Goal: Task Accomplishment & Management: Complete application form

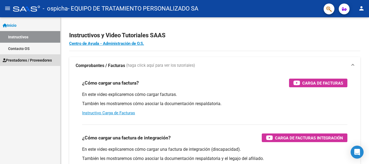
click at [44, 59] on span "Prestadores / Proveedores" at bounding box center [27, 60] width 49 height 6
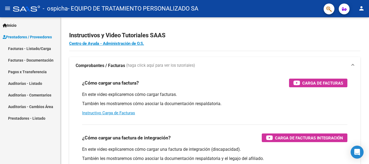
click at [47, 49] on link "Facturas - Listado/Carga" at bounding box center [30, 49] width 60 height 12
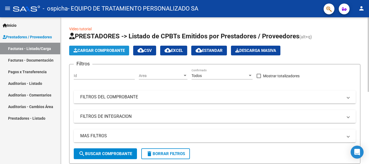
click at [110, 48] on span "Cargar Comprobante" at bounding box center [99, 50] width 51 height 5
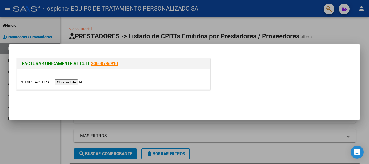
click at [75, 83] on input "file" at bounding box center [55, 83] width 68 height 6
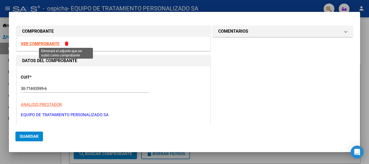
click at [66, 44] on span at bounding box center [67, 44] width 4 height 4
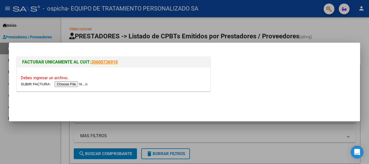
click at [325, 28] on div at bounding box center [184, 82] width 369 height 164
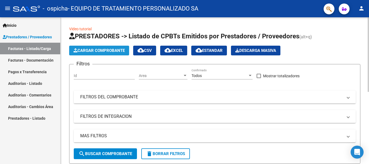
click at [105, 50] on span "Cargar Comprobante" at bounding box center [99, 50] width 51 height 5
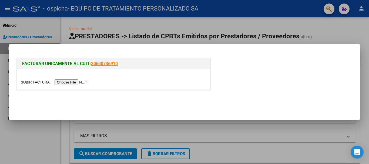
click at [78, 82] on input "file" at bounding box center [55, 83] width 68 height 6
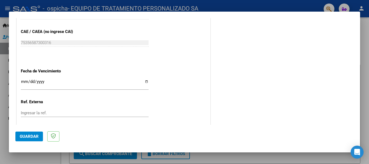
scroll to position [371, 0]
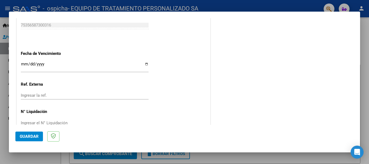
click at [145, 64] on input "Ingresar la fecha" at bounding box center [85, 66] width 128 height 9
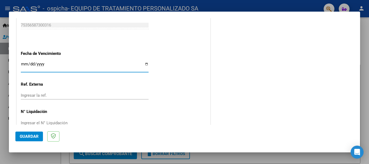
type input "[DATE]"
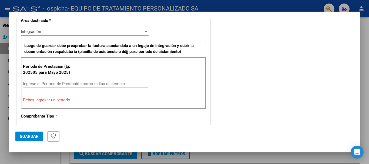
scroll to position [127, 0]
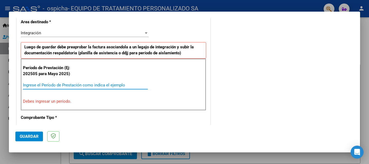
click at [76, 85] on input "Ingrese el Período de Prestación como indica el ejemplo" at bounding box center [85, 85] width 125 height 5
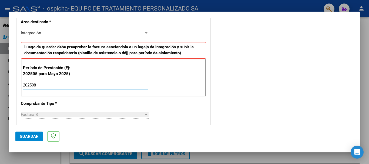
type input "202508"
click at [31, 136] on span "Guardar" at bounding box center [29, 136] width 19 height 5
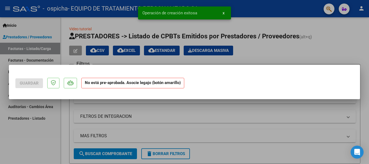
scroll to position [0, 0]
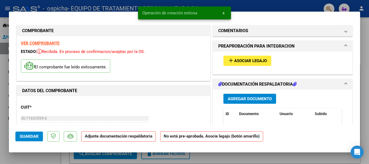
click at [237, 97] on span "Agregar Documento" at bounding box center [250, 99] width 44 height 5
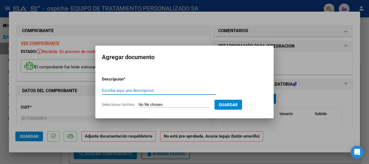
click at [199, 86] on form "Descripcion * Escriba aquí una descripcion Seleccionar Archivo Guardar" at bounding box center [185, 91] width 166 height 39
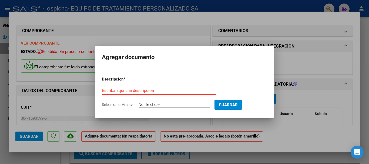
click at [144, 92] on input "Escriba aquí una descripcion" at bounding box center [159, 90] width 114 height 5
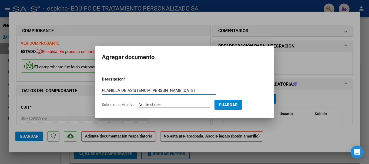
type input "PLANILLA DE ASISTENCIA [PERSON_NAME][DATE]"
click at [159, 104] on input "Seleccionar Archivo" at bounding box center [175, 104] width 72 height 5
type input "C:\fakepath\[PERSON_NAME] ASIST MOD [DATE].pdf"
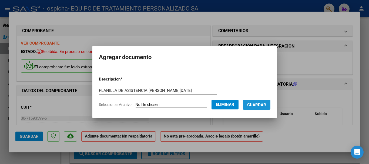
click at [266, 105] on span "Guardar" at bounding box center [256, 104] width 19 height 5
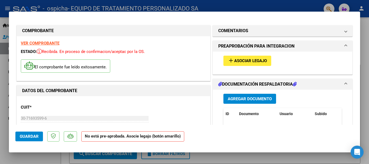
click at [243, 60] on span "Asociar Legajo" at bounding box center [250, 61] width 33 height 5
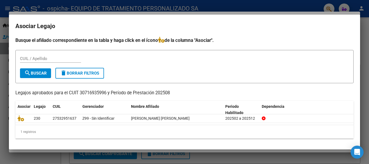
drag, startPoint x: 176, startPoint y: 119, endPoint x: 83, endPoint y: 133, distance: 93.3
click at [83, 133] on div "Asociar Legajo CUIL Gerenciador Nombre Afiliado Periodo Habilitado Dependencia …" at bounding box center [184, 120] width 339 height 38
click at [78, 142] on mat-dialog-content "Busque el afiliado correspondiente en la tabla y haga click en el ícono de la c…" at bounding box center [185, 90] width 352 height 106
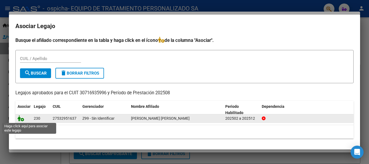
click at [21, 118] on icon at bounding box center [21, 118] width 6 height 6
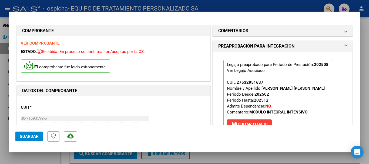
click at [364, 65] on div at bounding box center [184, 82] width 369 height 164
type input "$ 0,00"
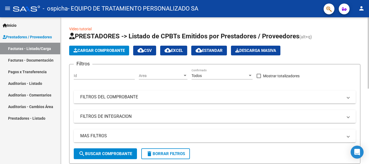
click at [368, 56] on div at bounding box center [368, 52] width 1 height 71
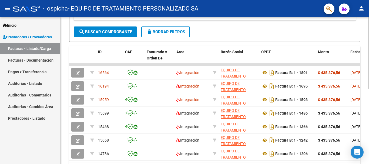
scroll to position [131, 0]
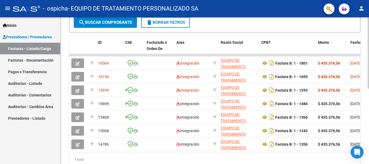
click at [369, 115] on div at bounding box center [368, 118] width 1 height 71
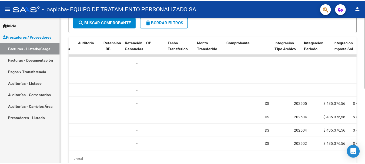
scroll to position [0, 0]
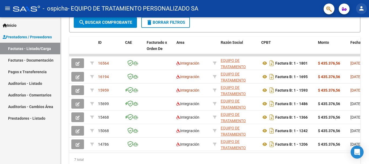
click at [361, 7] on mat-icon "person" at bounding box center [362, 8] width 6 height 6
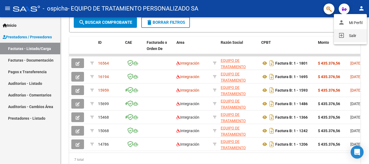
click at [348, 36] on button "exit_to_app Salir" at bounding box center [350, 35] width 33 height 13
